Goal: Transaction & Acquisition: Purchase product/service

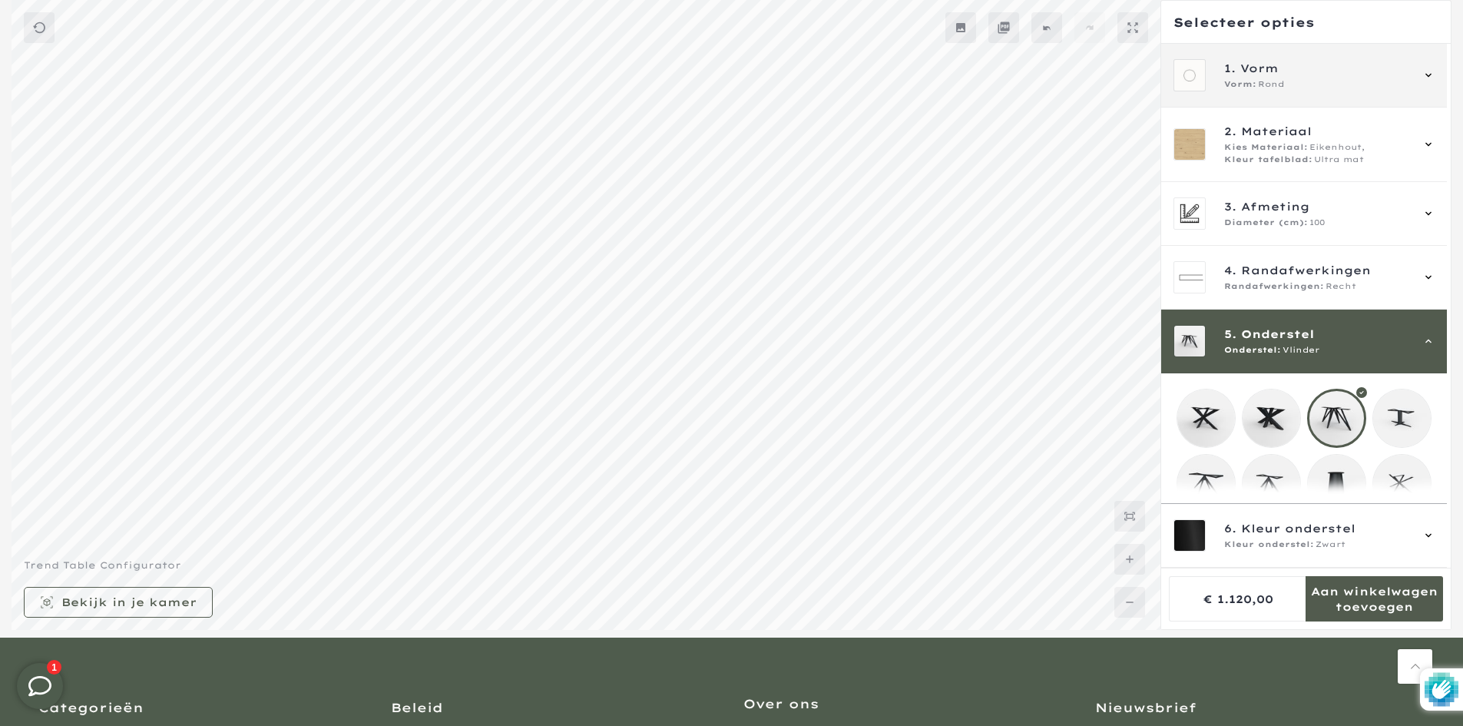
click at [1313, 75] on span "1. Vorm" at bounding box center [1317, 68] width 186 height 17
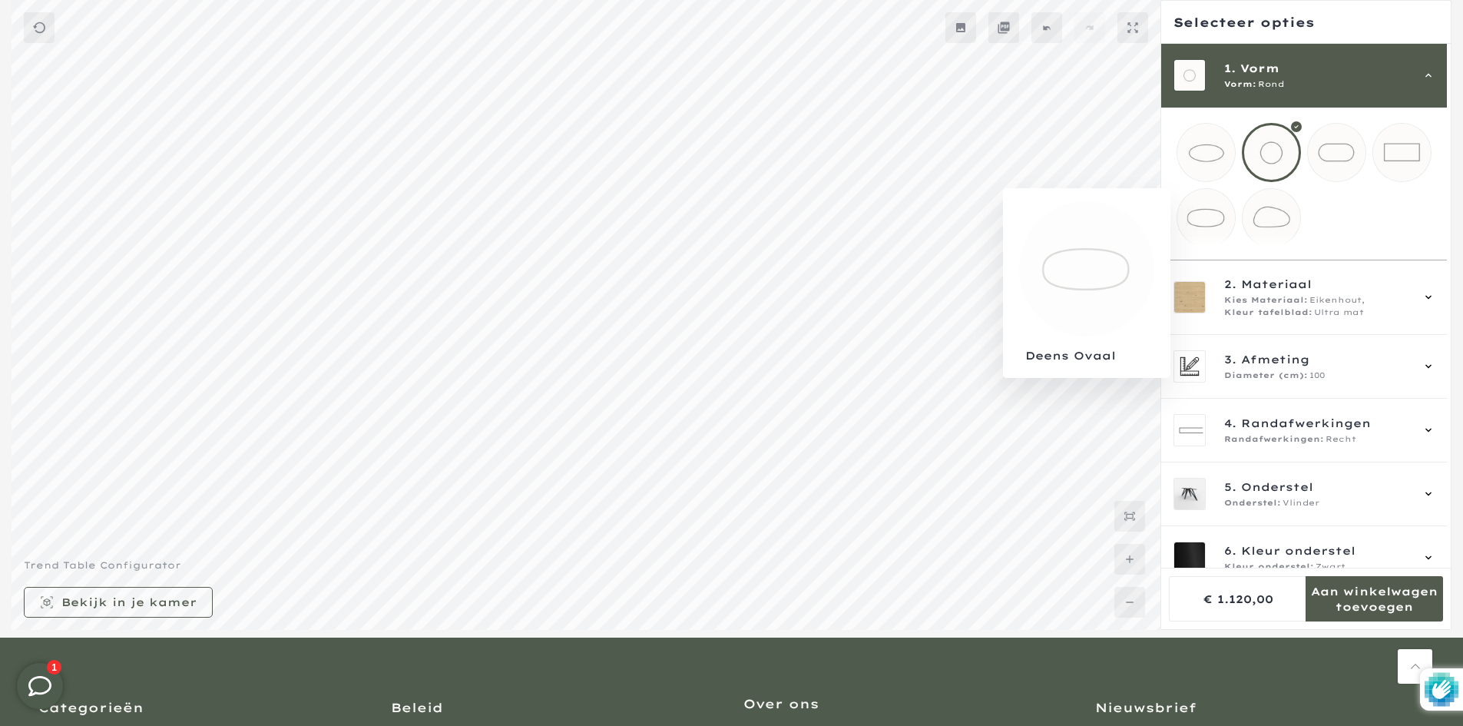
click at [1211, 223] on mmq-loader at bounding box center [1206, 218] width 58 height 58
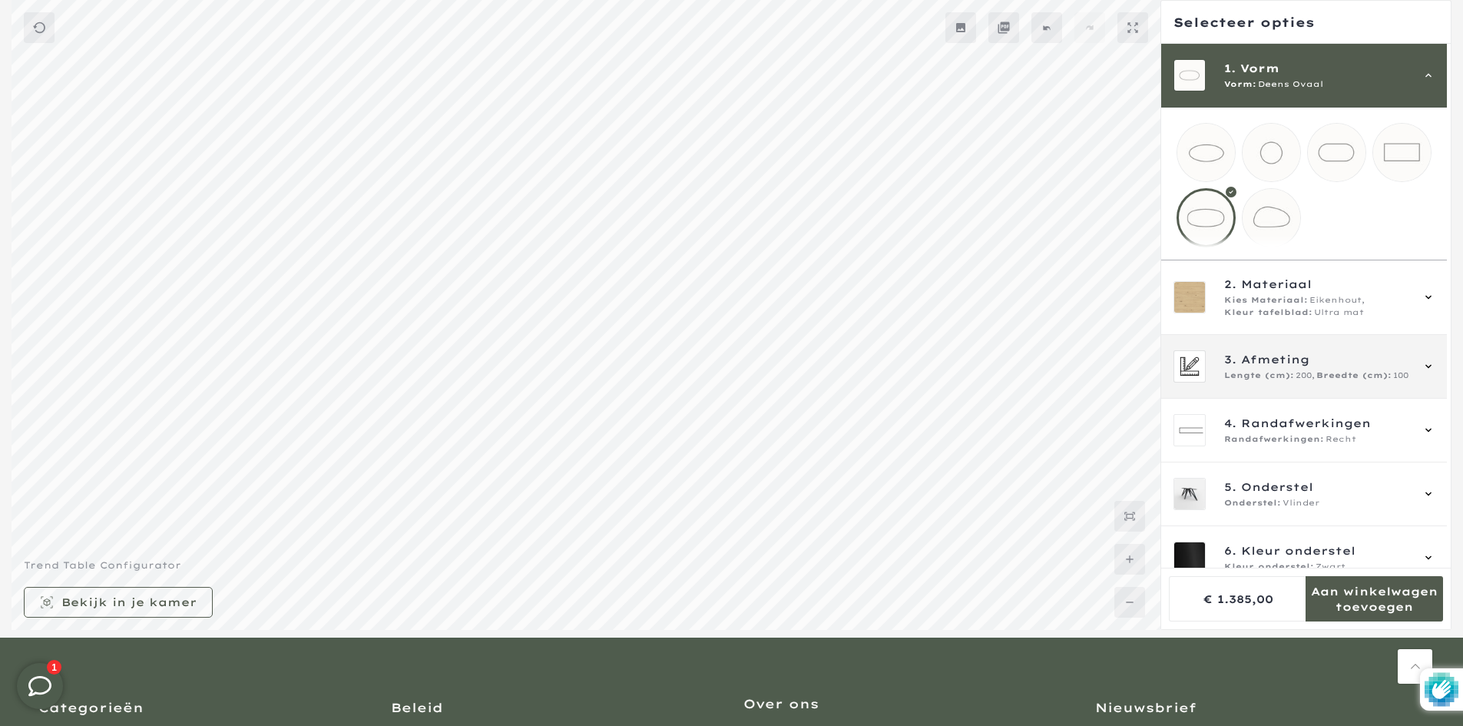
click at [1324, 368] on span "3. Afmeting" at bounding box center [1317, 359] width 186 height 17
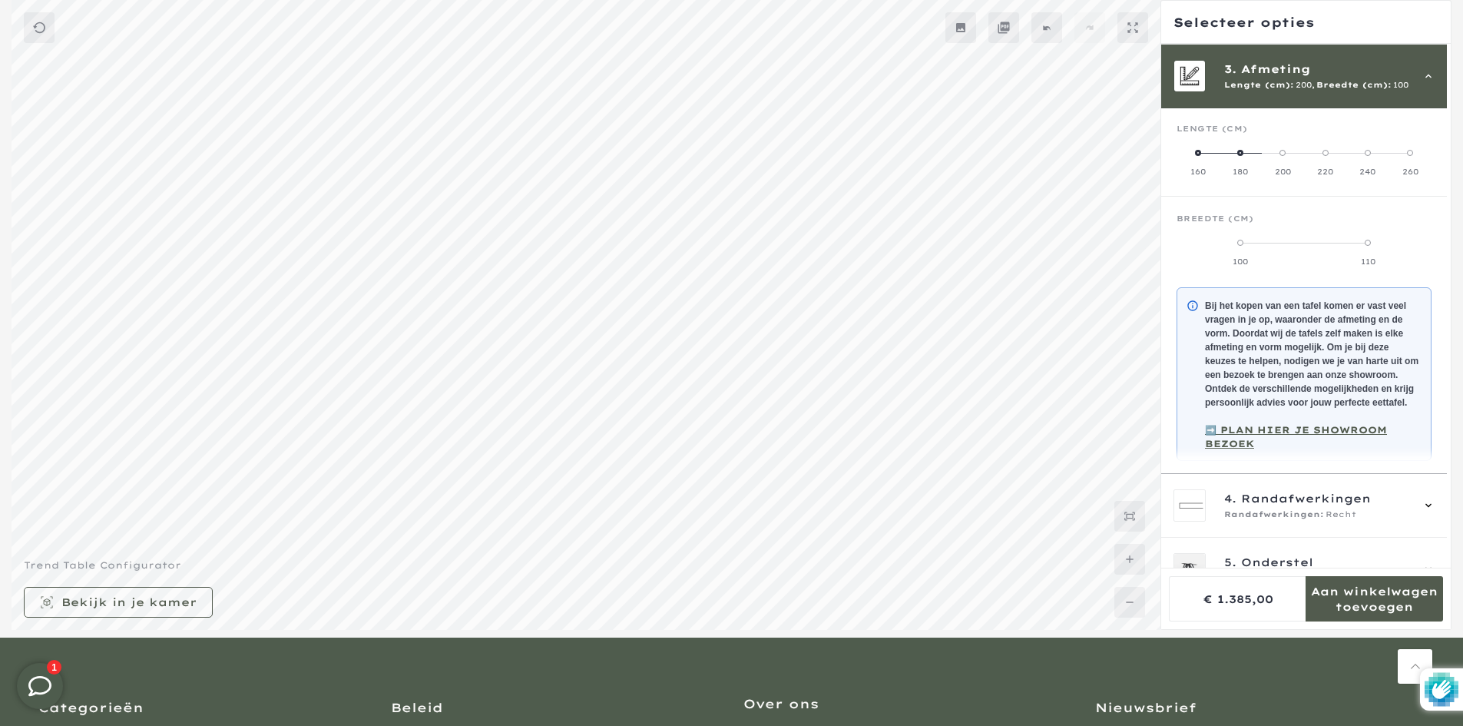
scroll to position [138, 0]
click at [1412, 162] on label "260" at bounding box center [1410, 161] width 42 height 31
click at [1369, 89] on span "Breedte (cm):" at bounding box center [1353, 84] width 75 height 12
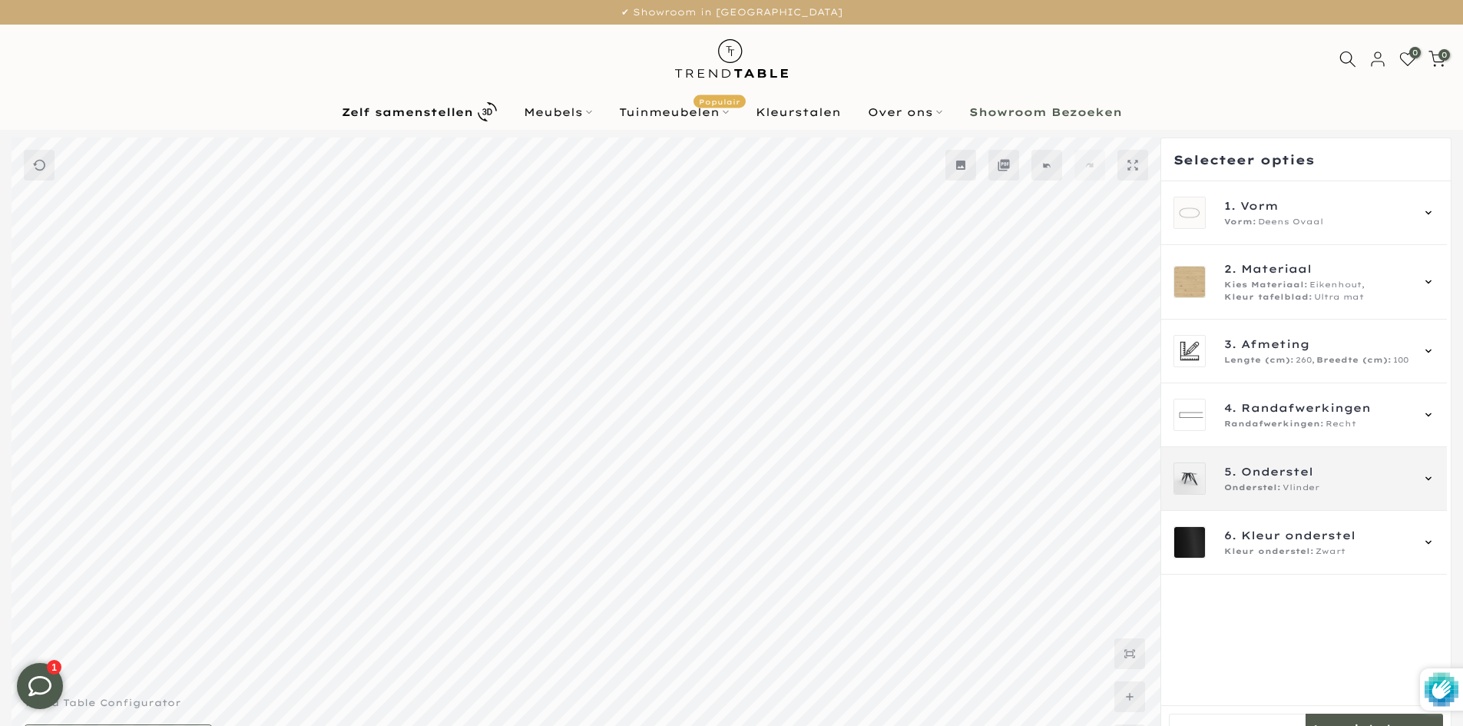
click at [1308, 485] on span "Vlinder" at bounding box center [1300, 487] width 37 height 12
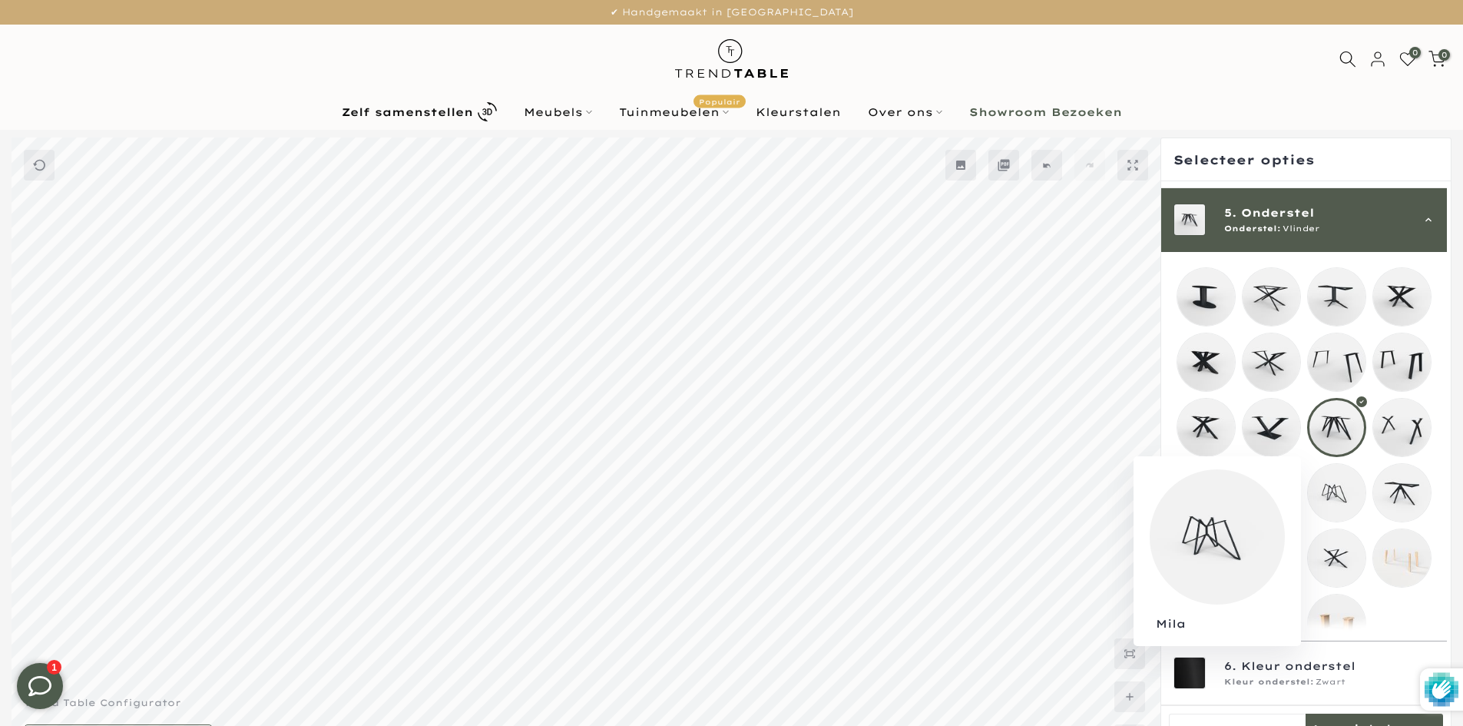
scroll to position [266, 0]
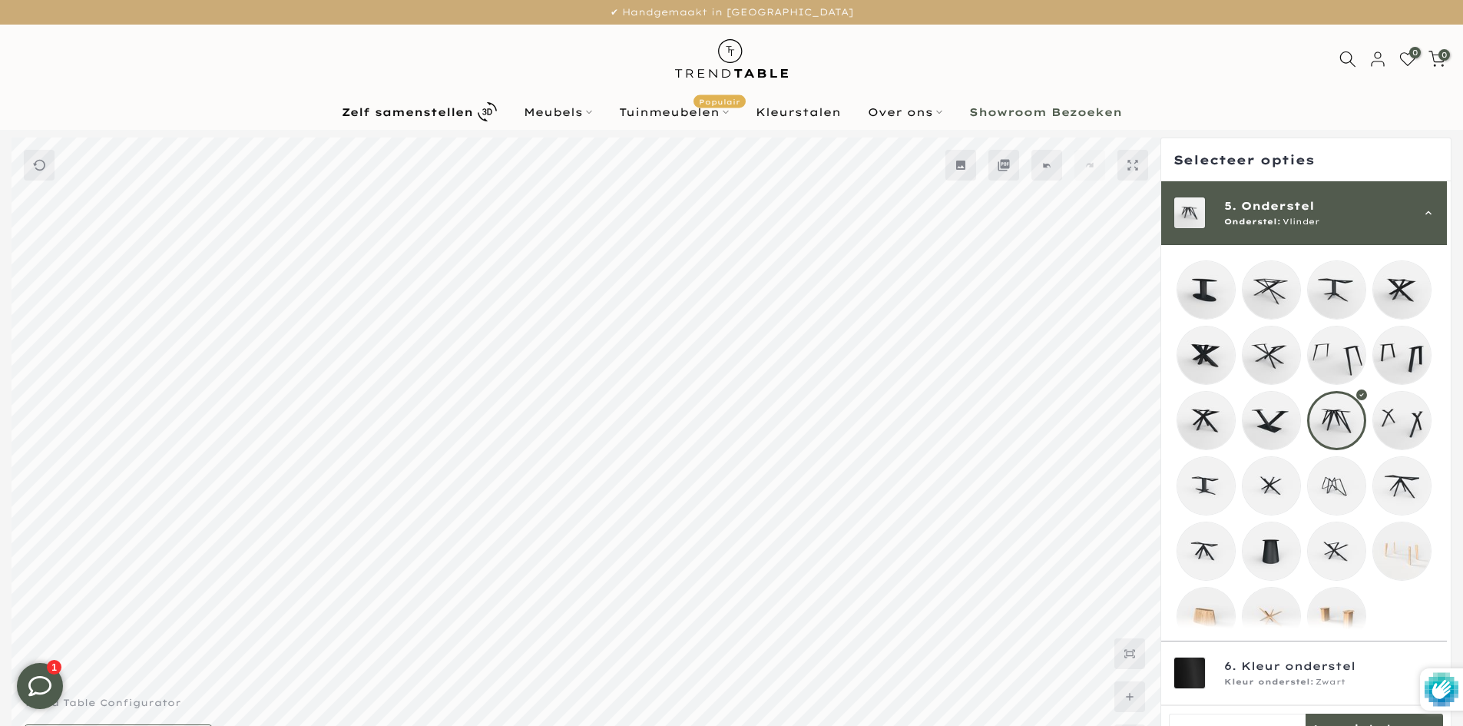
click at [1321, 488] on mmq-loader at bounding box center [1337, 486] width 58 height 58
click at [1312, 210] on span "Onderstel" at bounding box center [1278, 205] width 74 height 17
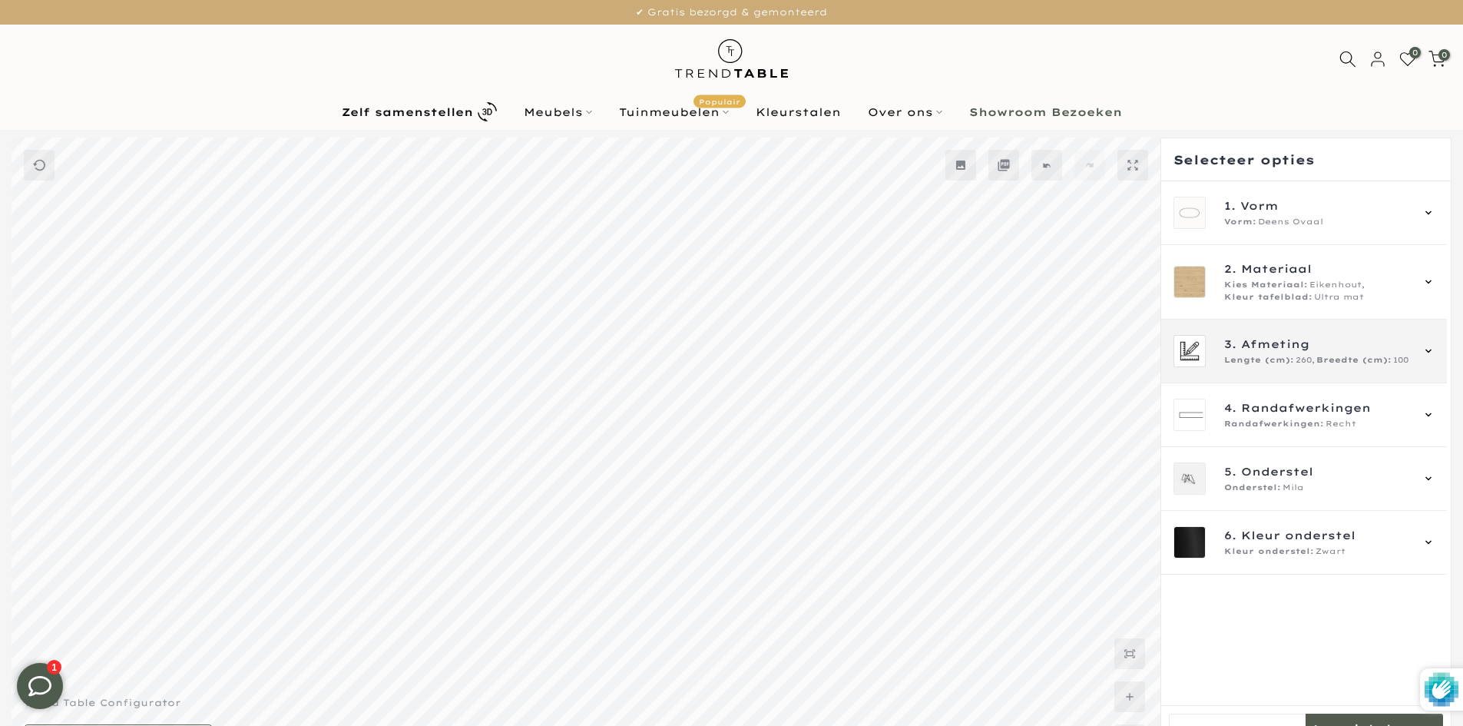
click at [1347, 341] on span "3. Afmeting" at bounding box center [1317, 344] width 186 height 17
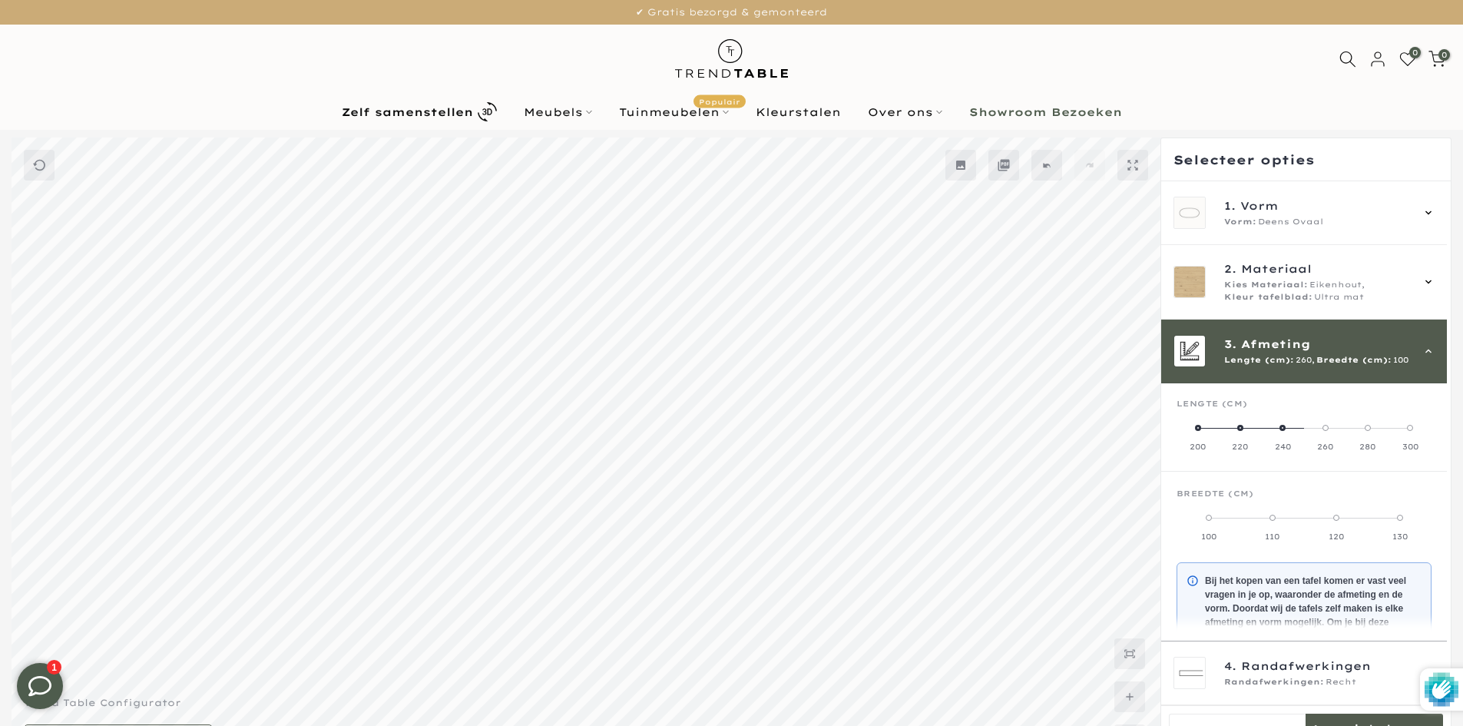
scroll to position [138, 0]
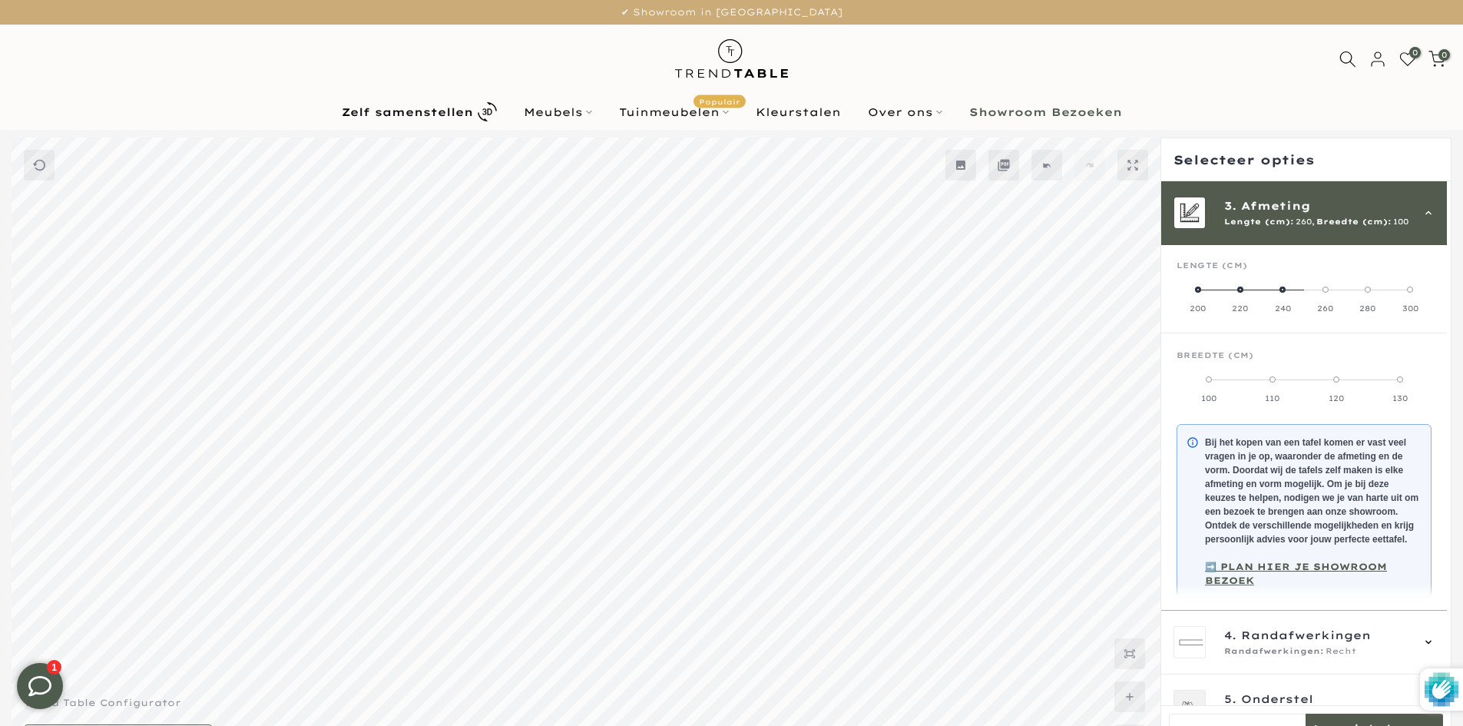
click at [1402, 316] on mmq-components-mapper at bounding box center [1304, 289] width 286 height 88
click at [1409, 300] on label "300" at bounding box center [1410, 298] width 42 height 31
click at [1275, 392] on label "110" at bounding box center [1272, 388] width 64 height 31
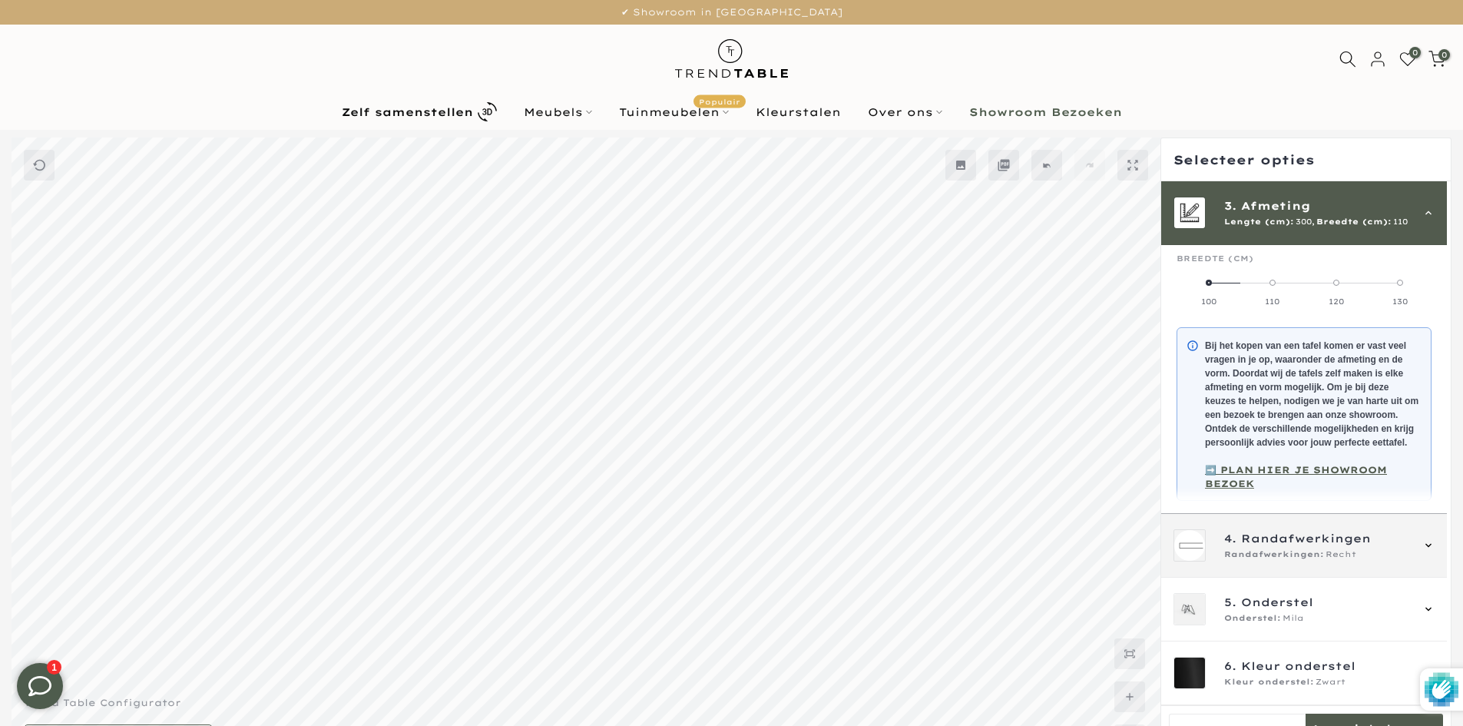
scroll to position [247, 0]
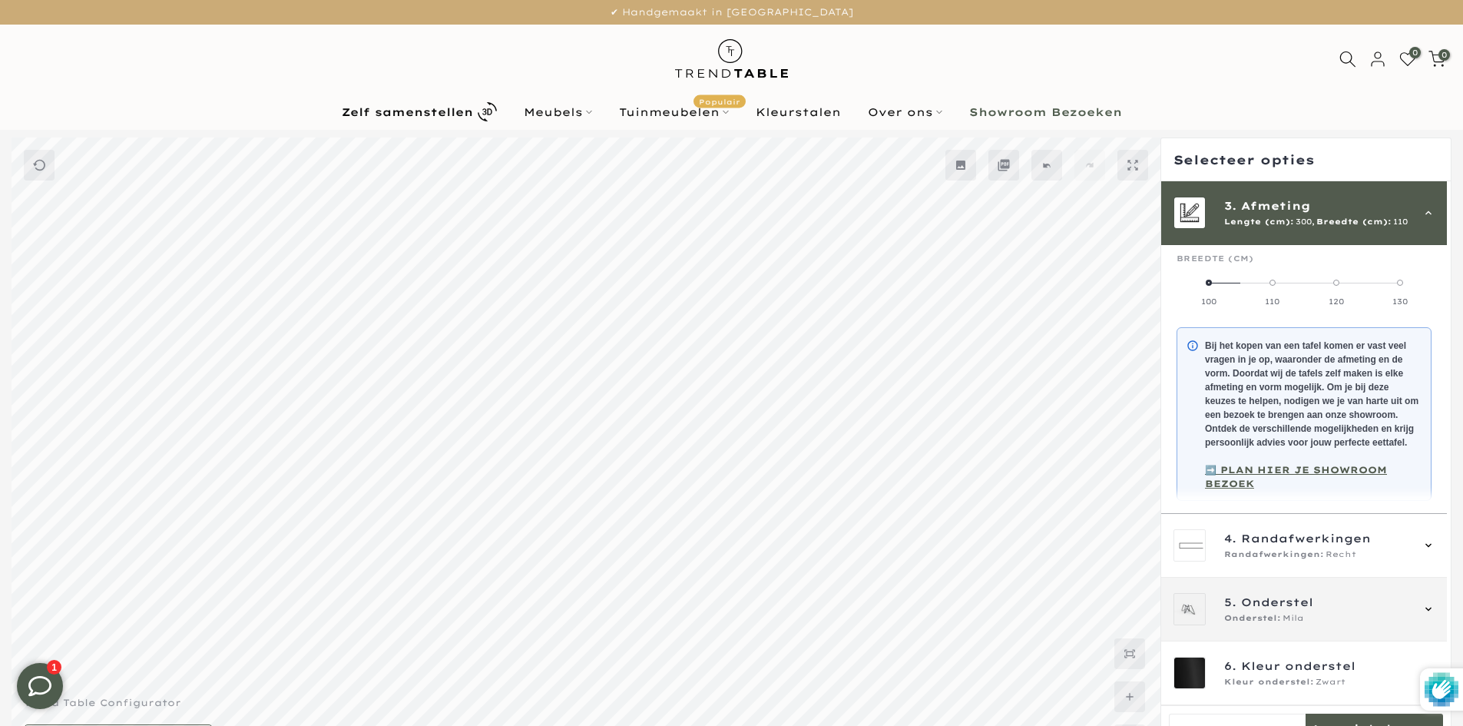
click at [1308, 598] on span "Onderstel" at bounding box center [1277, 602] width 72 height 17
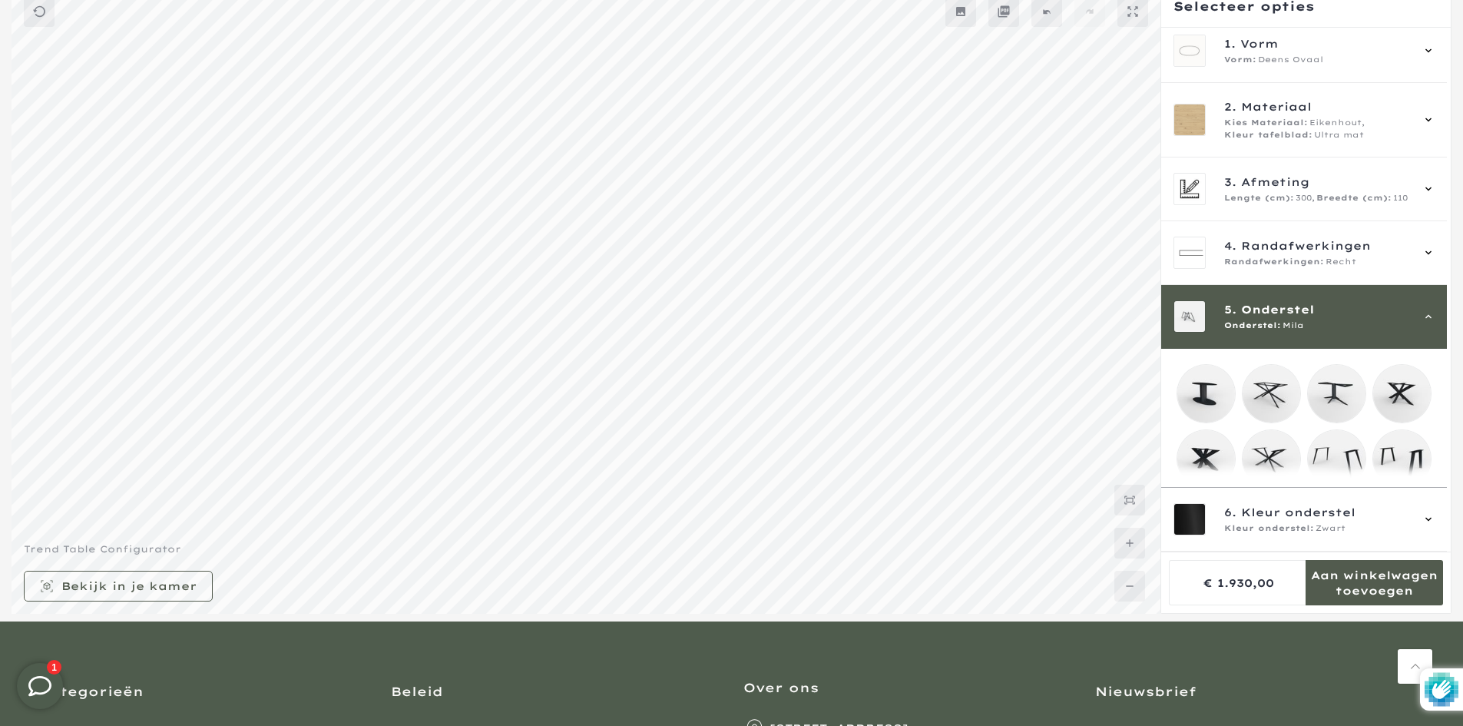
scroll to position [0, 0]
